Goal: Book appointment/travel/reservation

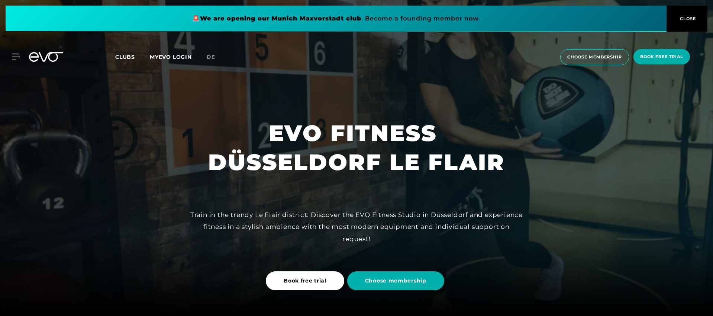
click at [322, 281] on span "Book free trial" at bounding box center [305, 281] width 43 height 8
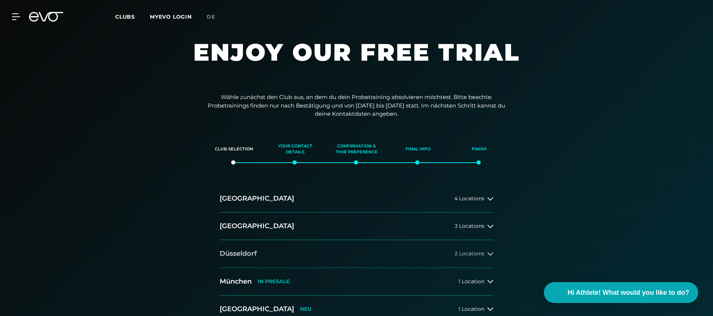
click at [271, 252] on button "[GEOGRAPHIC_DATA] 2 Locations" at bounding box center [357, 254] width 274 height 28
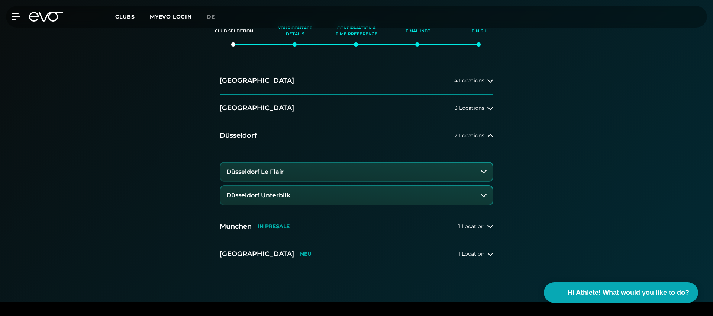
scroll to position [120, 0]
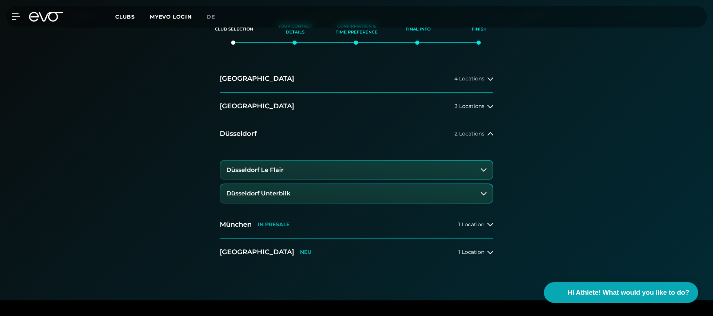
click at [281, 168] on h3 "Düsseldorf Le Flair" at bounding box center [254, 170] width 57 height 7
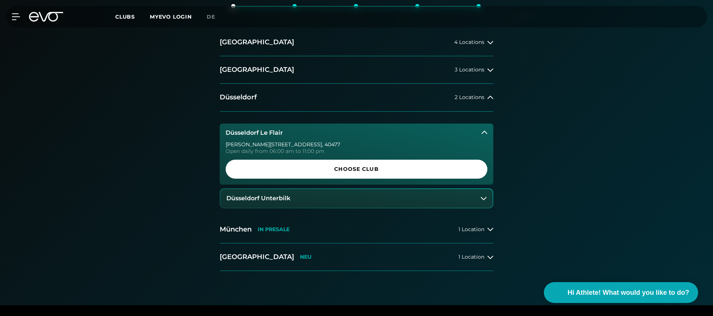
scroll to position [158, 0]
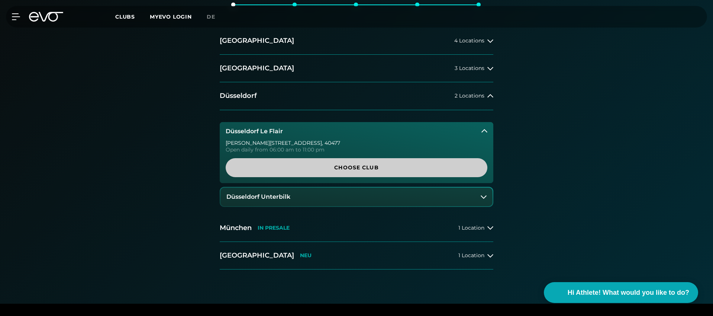
click at [340, 162] on link "Choose Club" at bounding box center [357, 167] width 262 height 19
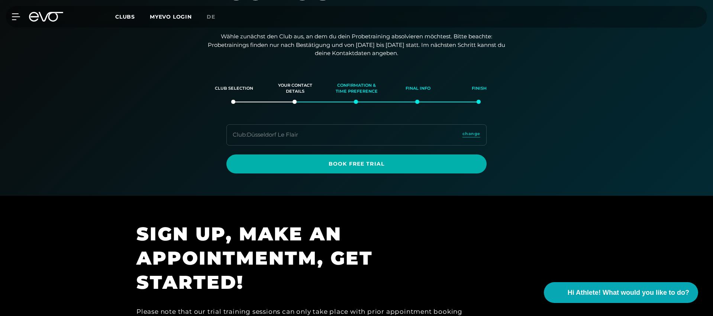
scroll to position [0, 0]
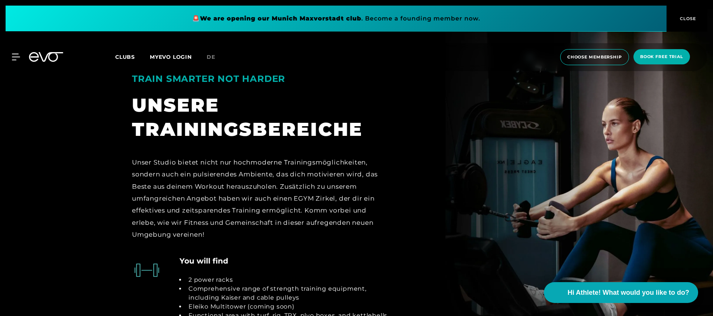
scroll to position [1257, 0]
click at [207, 54] on span "de" at bounding box center [211, 57] width 9 height 7
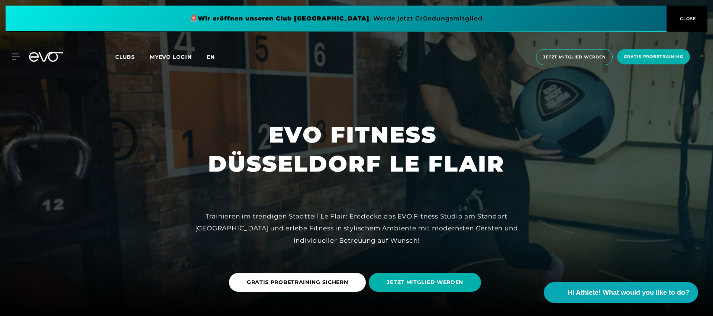
click at [210, 58] on span "en" at bounding box center [211, 57] width 8 height 7
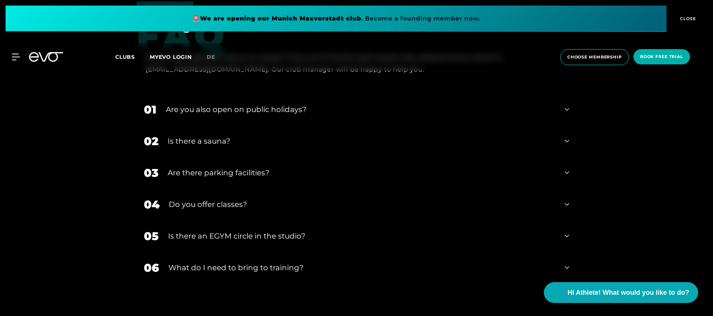
scroll to position [2382, 0]
